Goal: Information Seeking & Learning: Learn about a topic

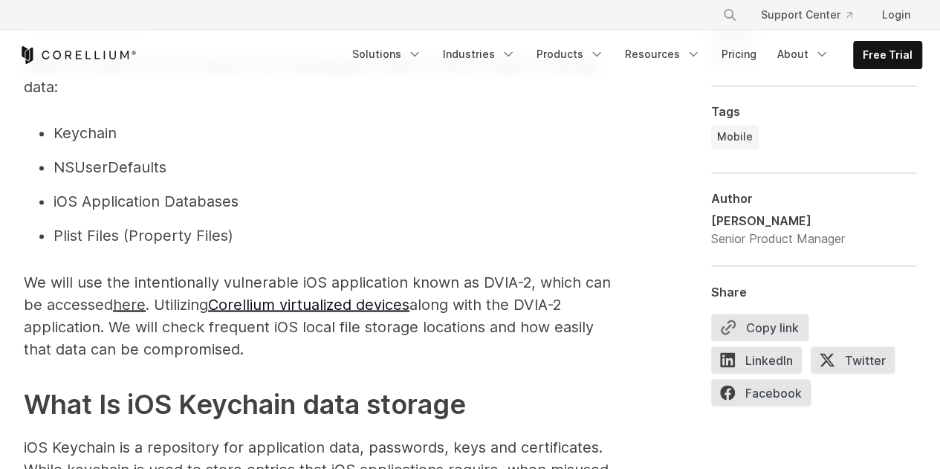
scroll to position [1273, 0]
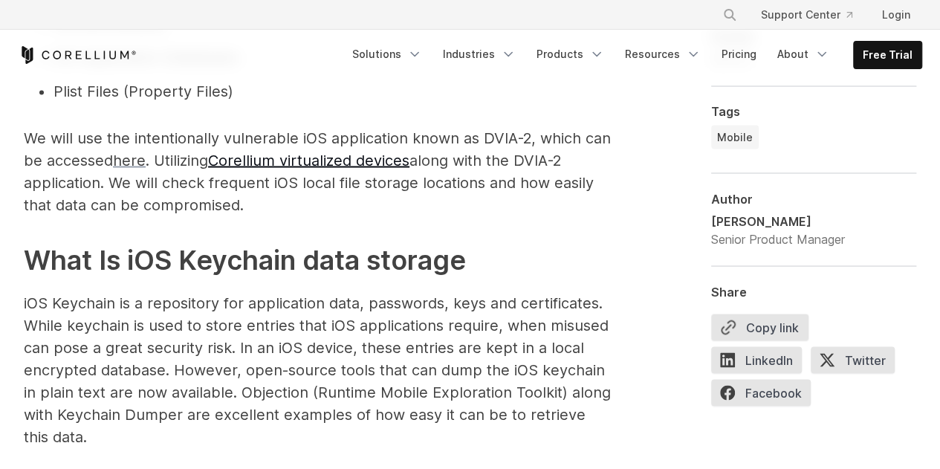
click at [138, 165] on span "here" at bounding box center [129, 160] width 33 height 18
click at [241, 160] on link "Corellium virtualized devices" at bounding box center [308, 160] width 201 height 18
click at [128, 160] on span "here" at bounding box center [129, 160] width 33 height 18
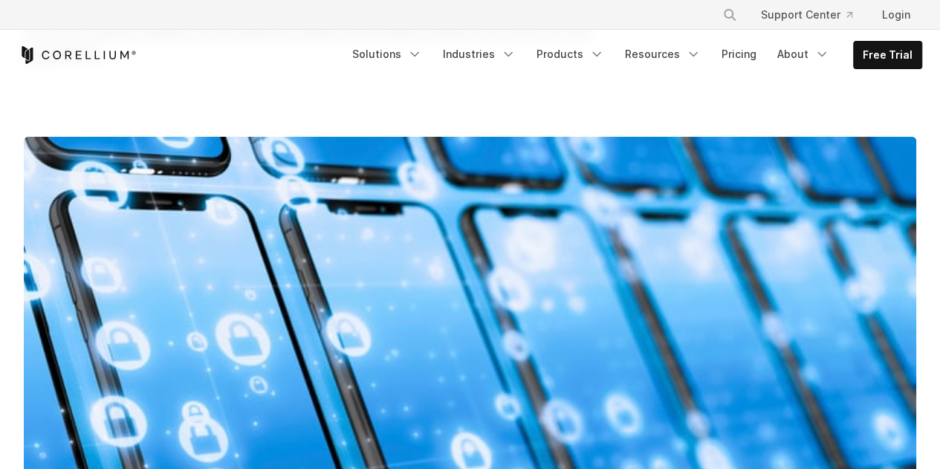
scroll to position [0, 0]
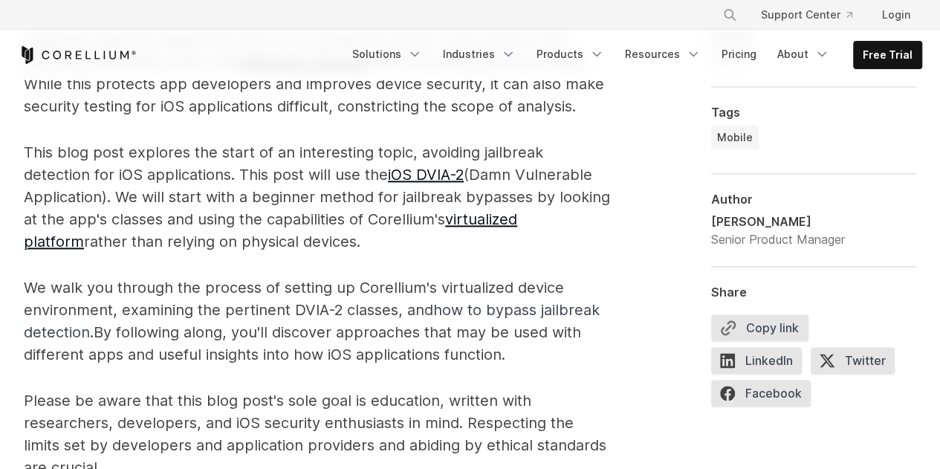
scroll to position [881, 0]
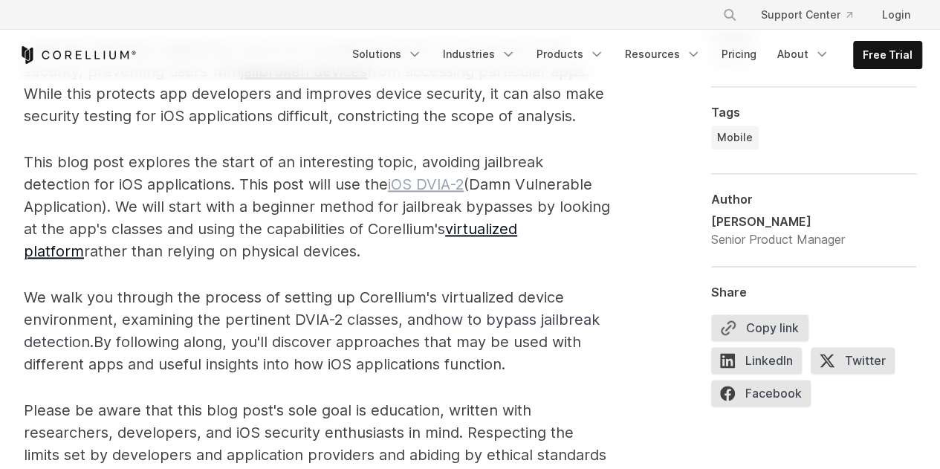
click at [388, 184] on link "iOS DVIA-2" at bounding box center [426, 184] width 76 height 18
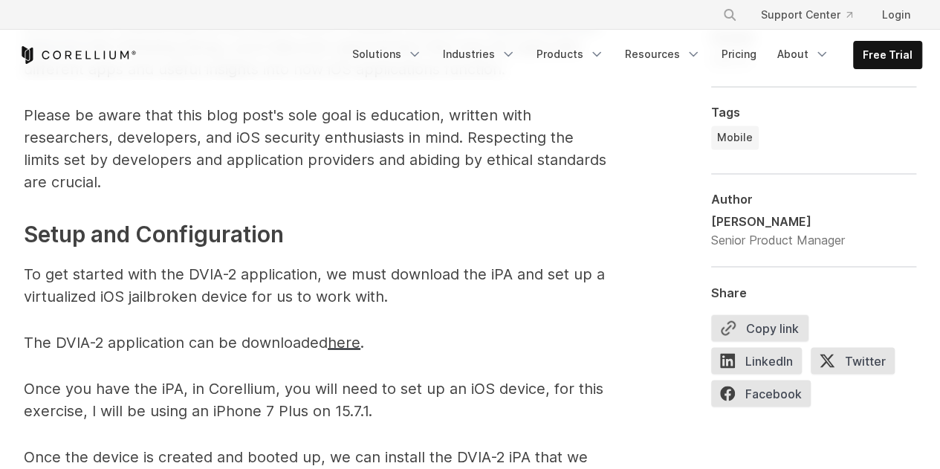
scroll to position [1196, 0]
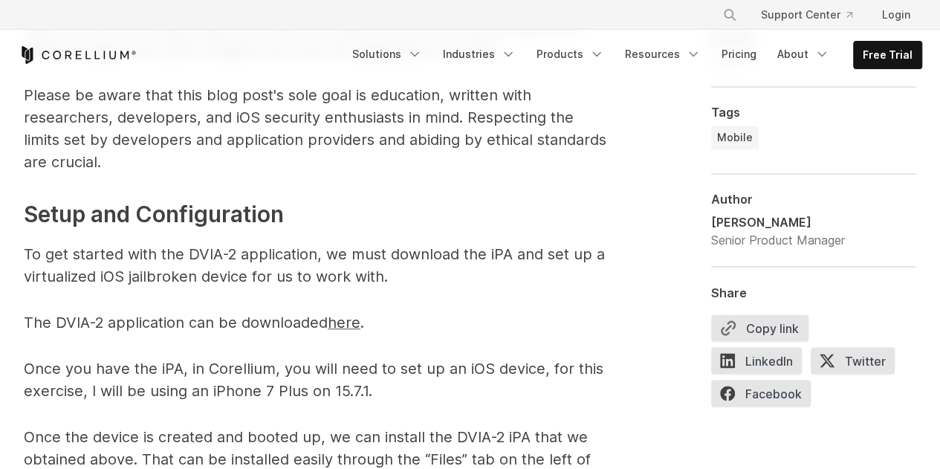
click at [353, 323] on span "here" at bounding box center [344, 322] width 33 height 18
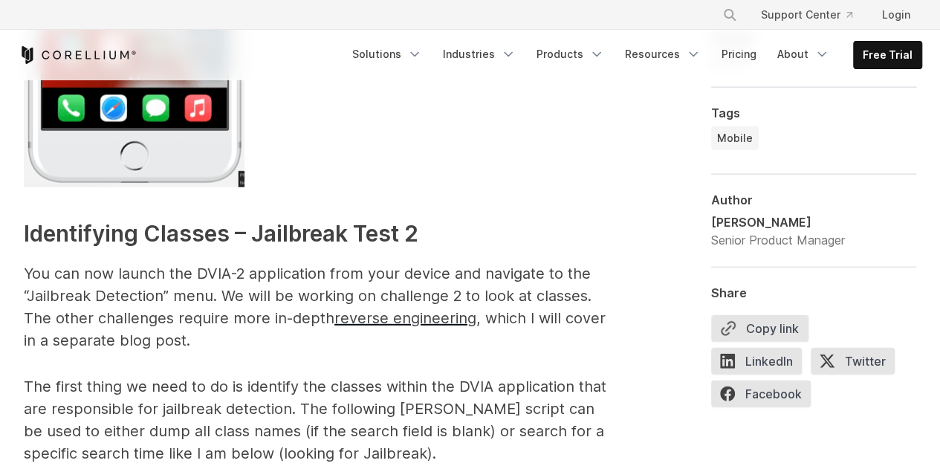
scroll to position [1971, 0]
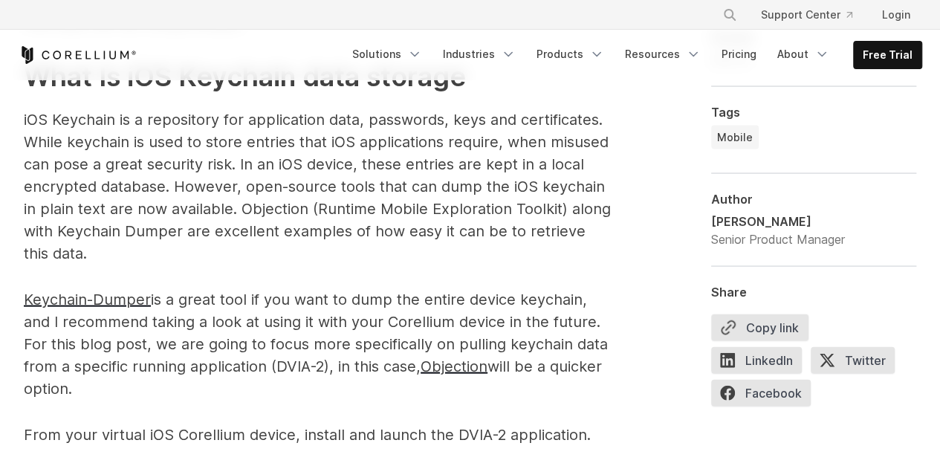
scroll to position [1477, 0]
